Goal: Connect with others

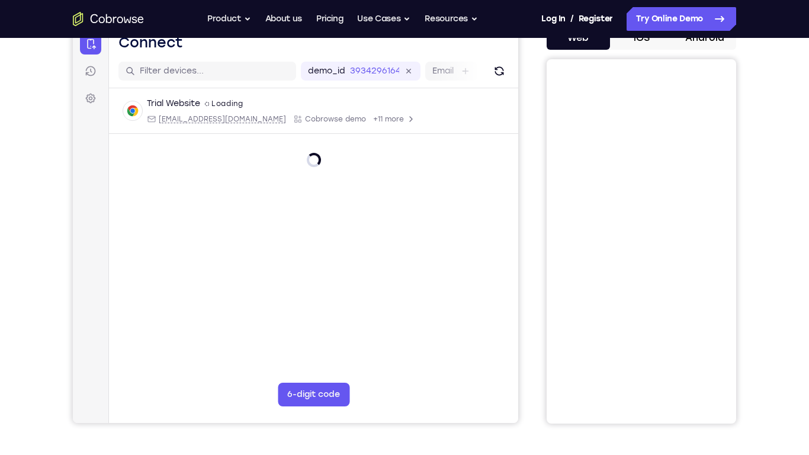
scroll to position [114, 0]
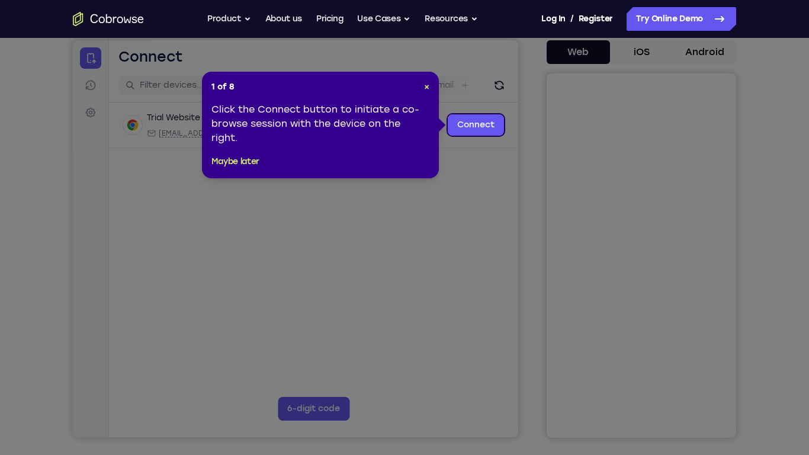
click at [421, 83] on header "1 of 8 ×" at bounding box center [320, 87] width 218 height 12
click at [426, 85] on span "×" at bounding box center [426, 87] width 5 height 10
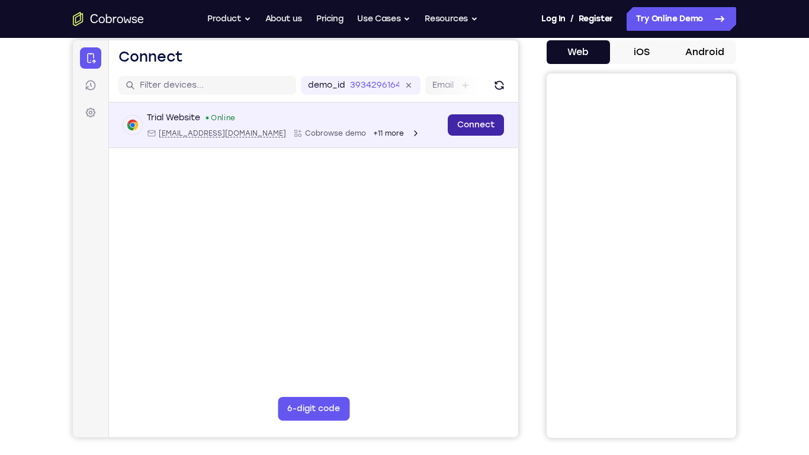
click at [478, 127] on link "Connect" at bounding box center [476, 124] width 56 height 21
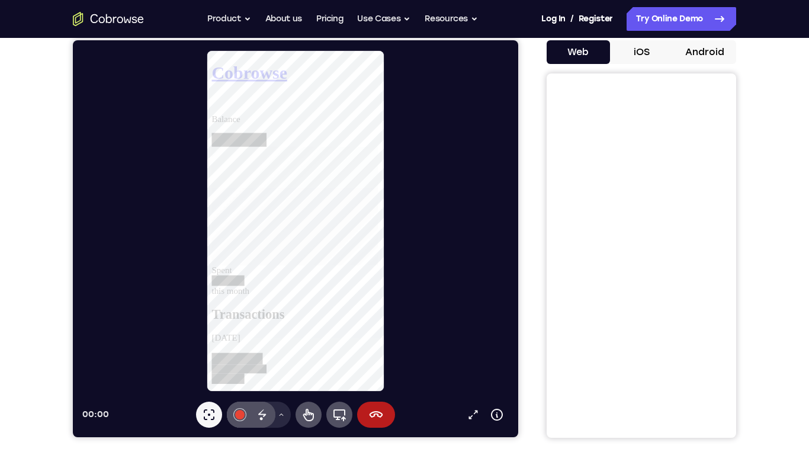
scroll to position [0, 0]
click at [374, 413] on icon at bounding box center [377, 414] width 14 height 7
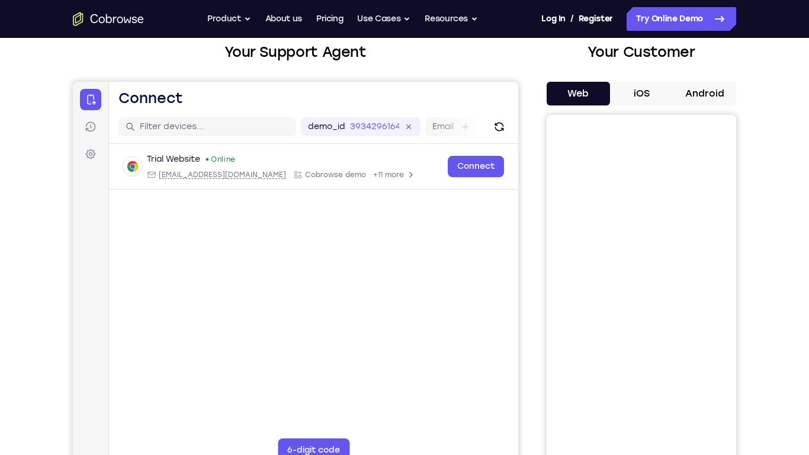
scroll to position [68, 0]
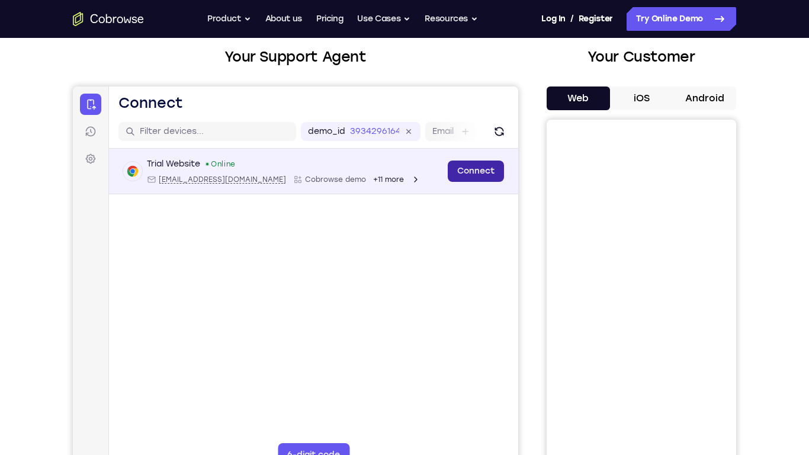
click at [477, 176] on link "Connect" at bounding box center [476, 170] width 56 height 21
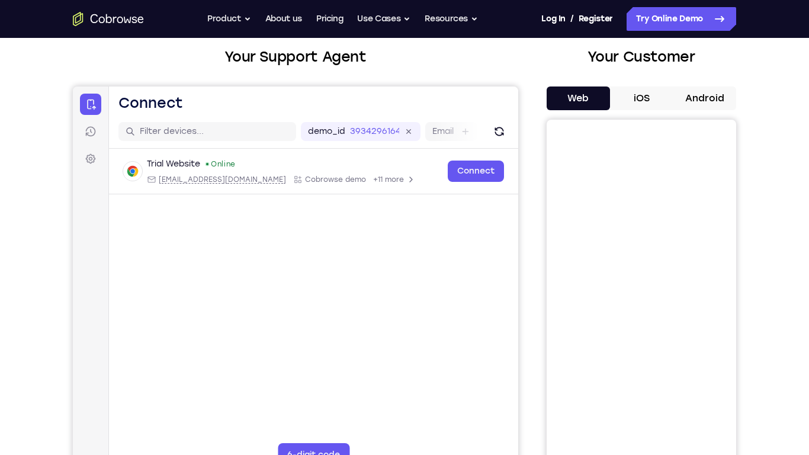
click at [646, 98] on button "iOS" at bounding box center [641, 98] width 63 height 24
click at [600, 98] on button "Web" at bounding box center [578, 98] width 63 height 24
click at [672, 86] on button "iOS" at bounding box center [641, 98] width 63 height 24
click at [698, 97] on button "Android" at bounding box center [704, 98] width 63 height 24
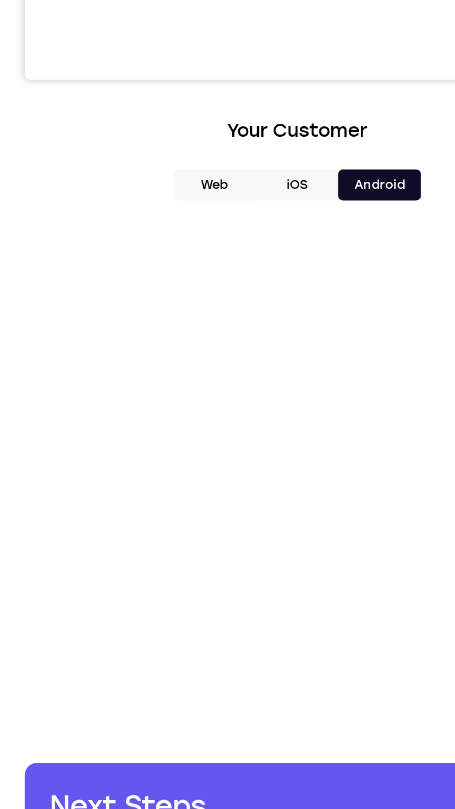
scroll to position [313, 0]
